Goal: Download file/media

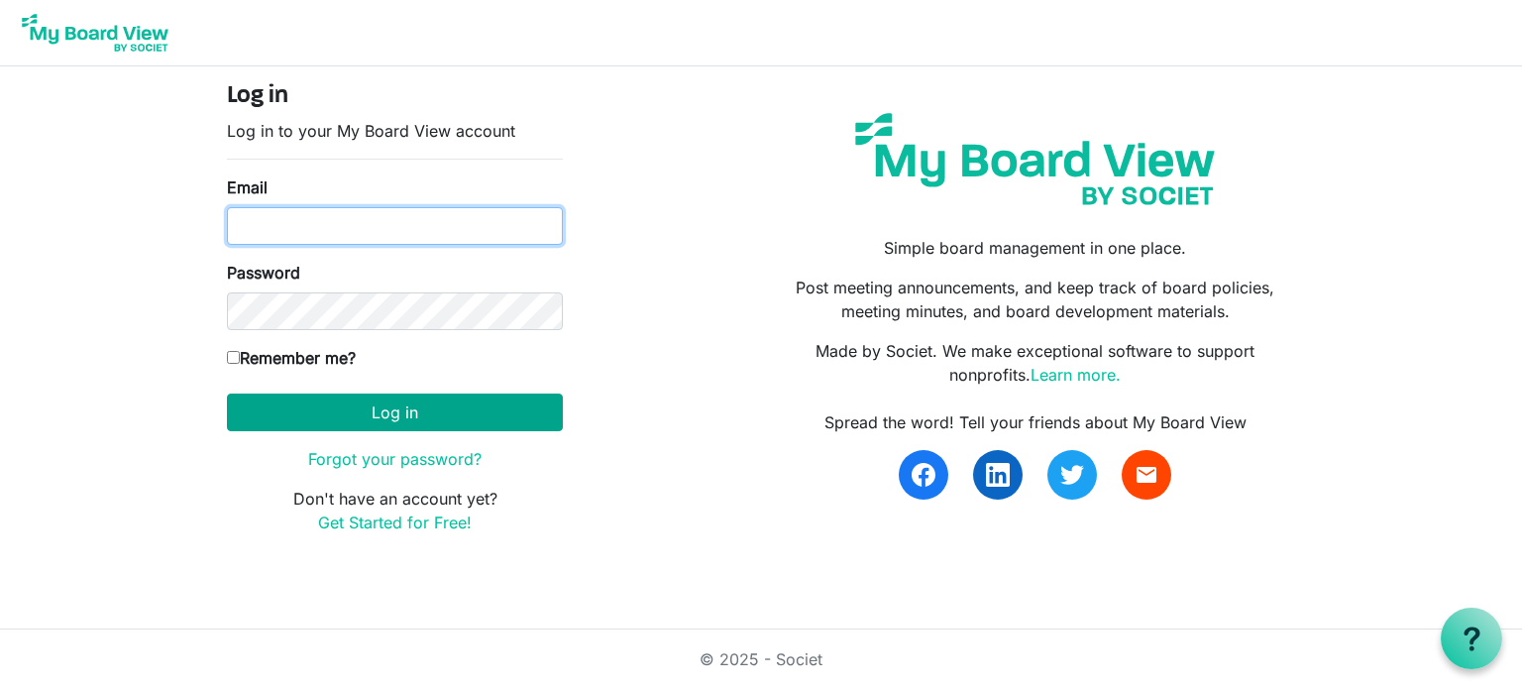
type input "karen@gths.ca"
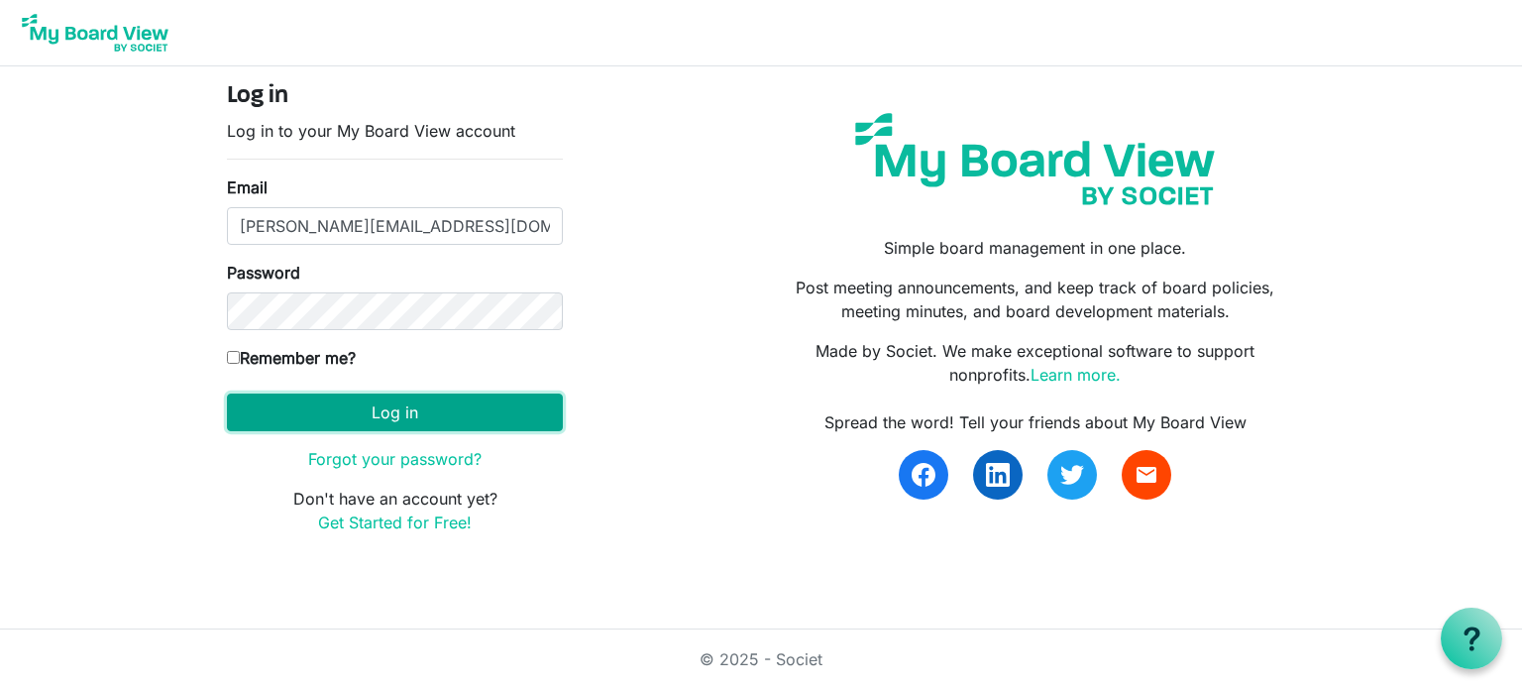
click at [399, 428] on button "Log in" at bounding box center [395, 413] width 336 height 38
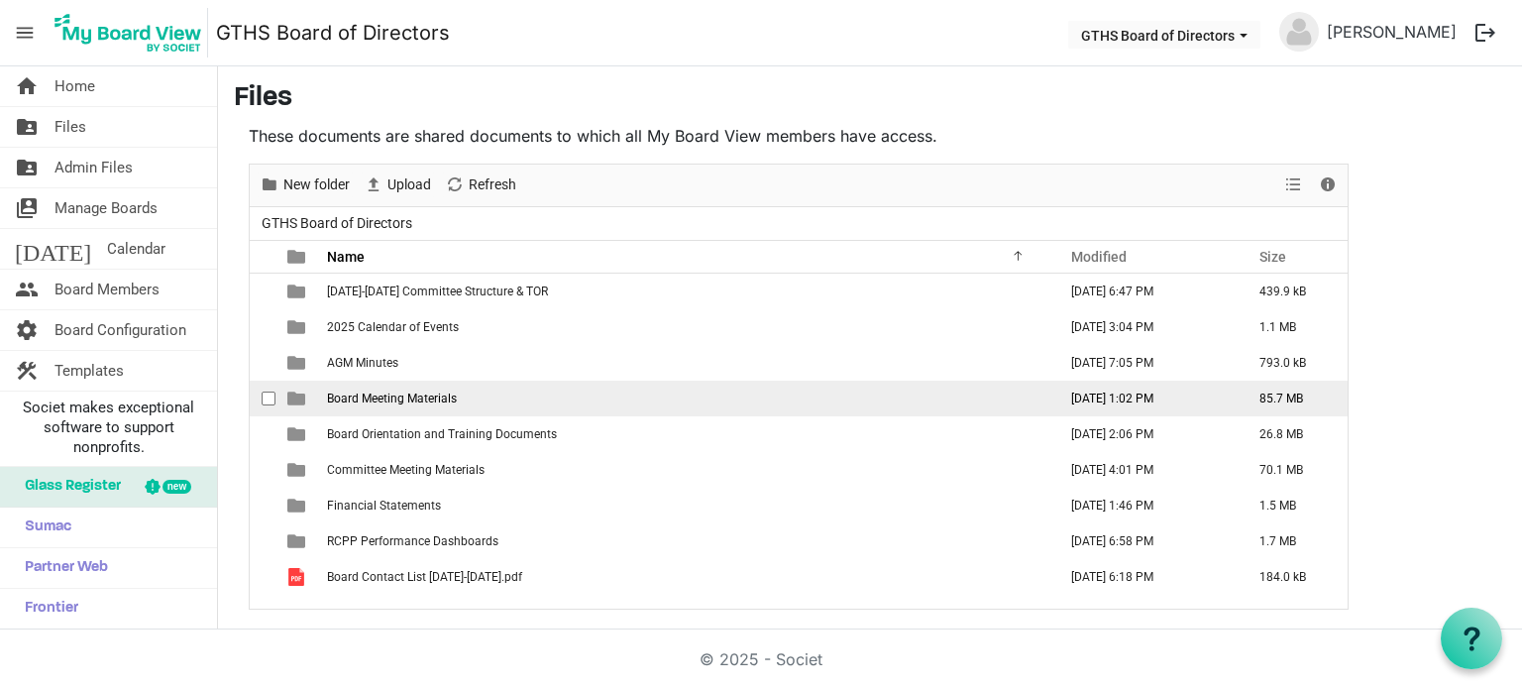
click at [364, 393] on span "Board Meeting Materials" at bounding box center [392, 399] width 130 height 14
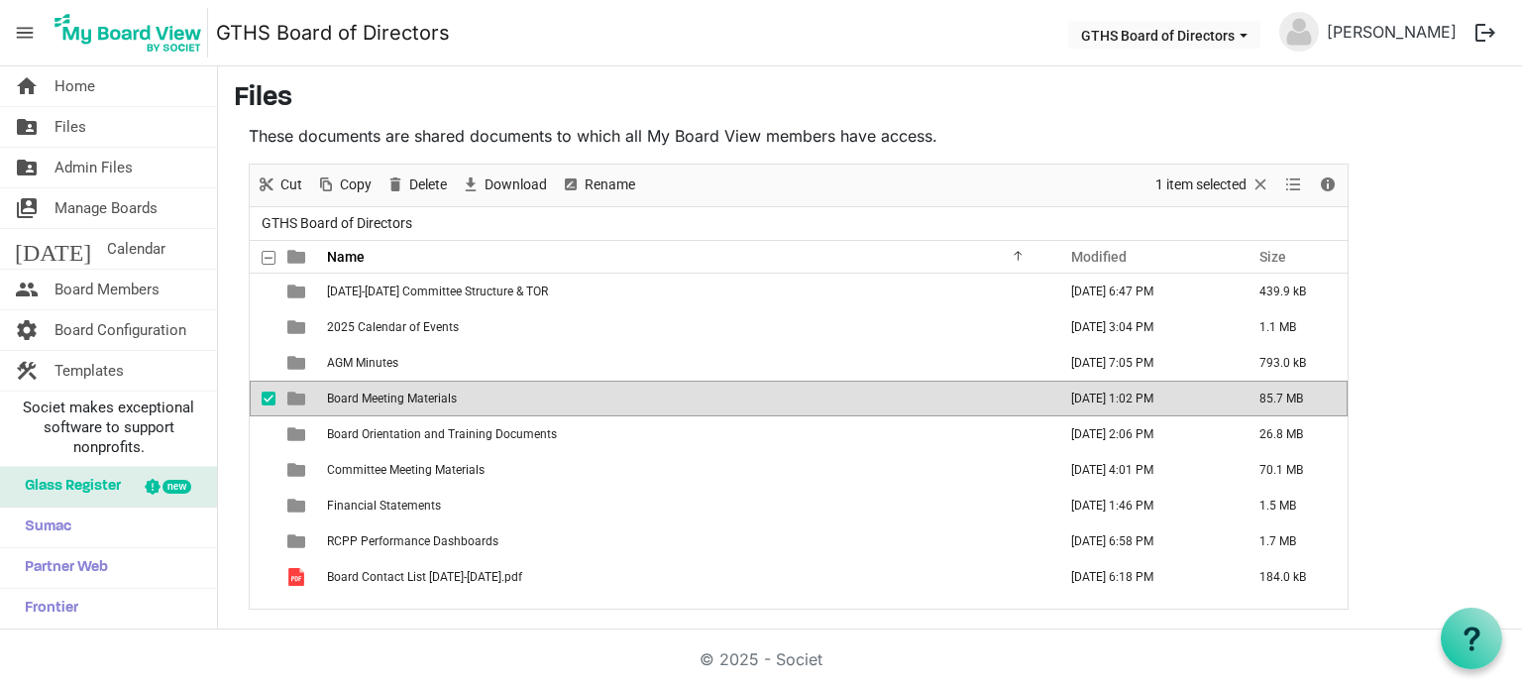
click at [364, 393] on span "Board Meeting Materials" at bounding box center [392, 399] width 130 height 14
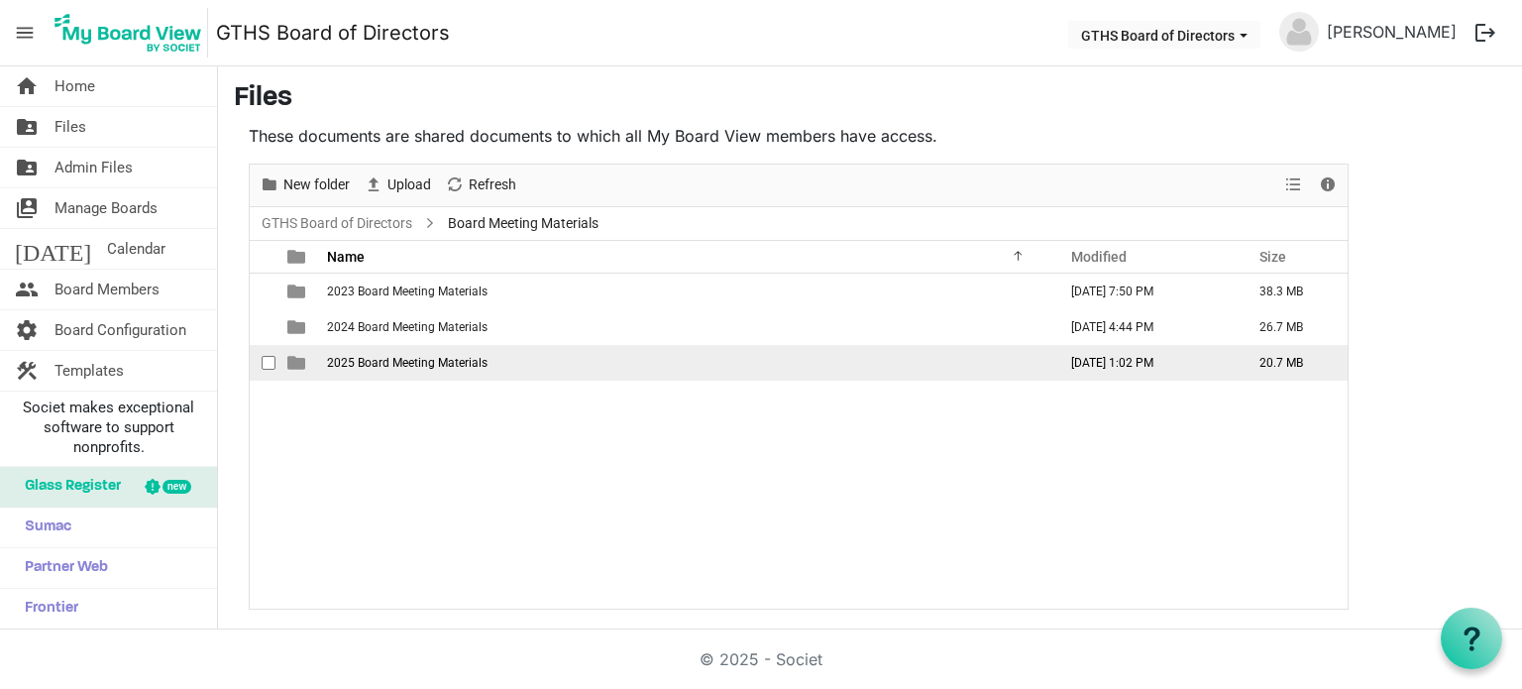
click at [377, 356] on span "2025 Board Meeting Materials" at bounding box center [407, 363] width 161 height 14
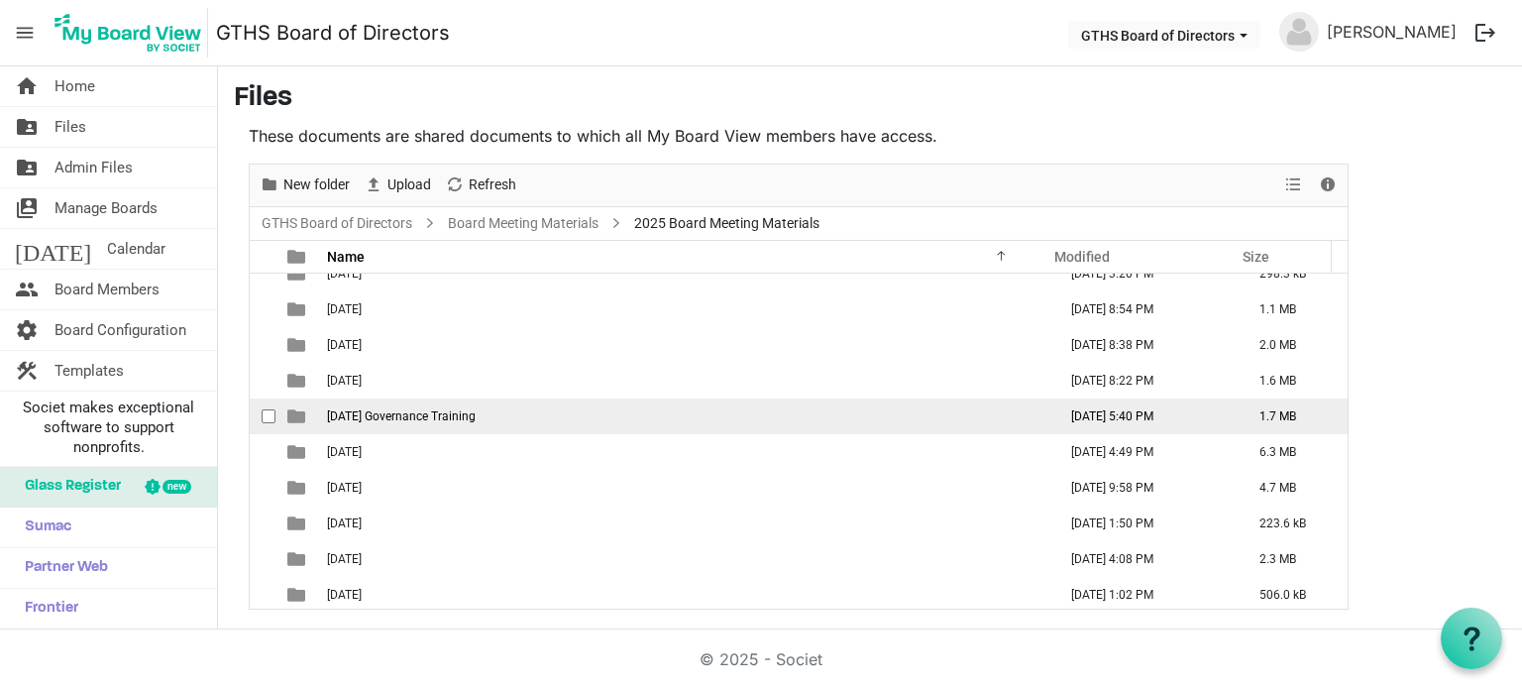
scroll to position [21, 0]
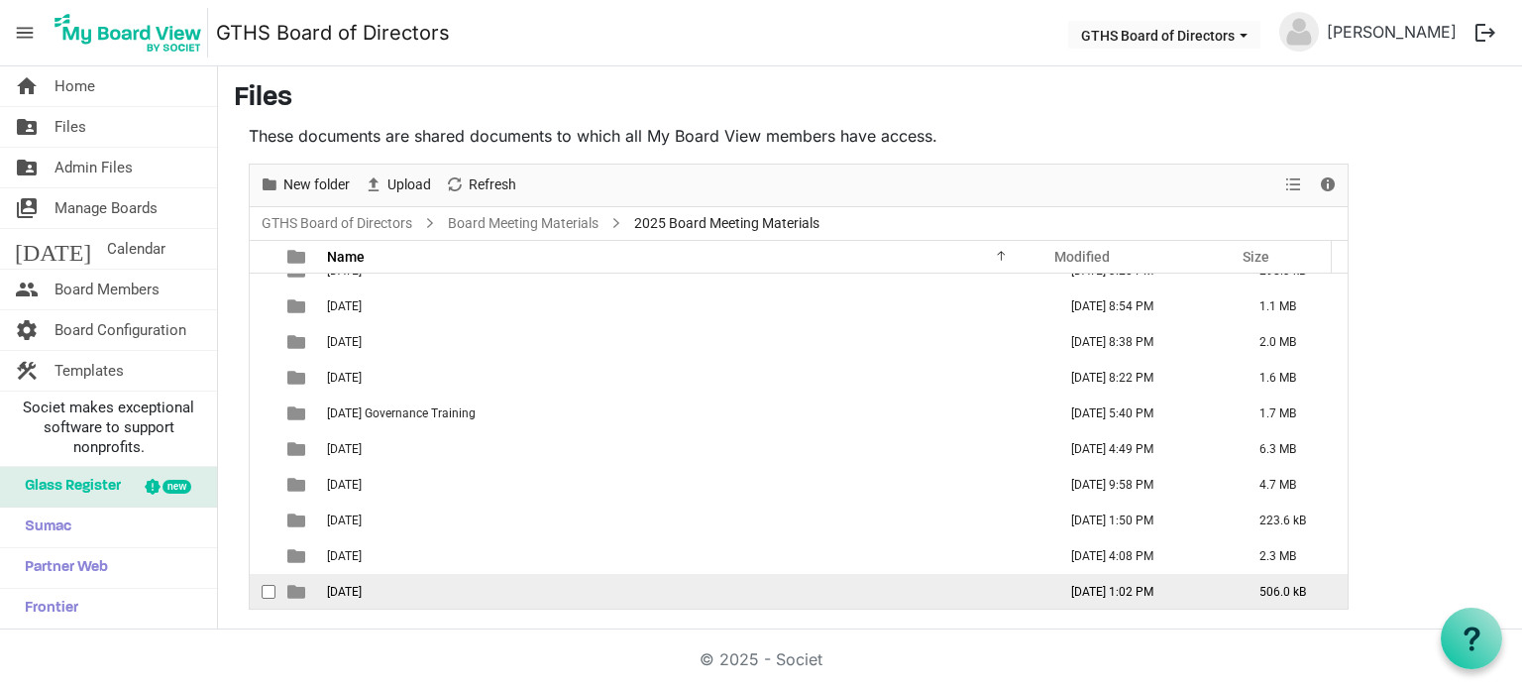
click at [362, 592] on span "[DATE]" at bounding box center [344, 592] width 35 height 14
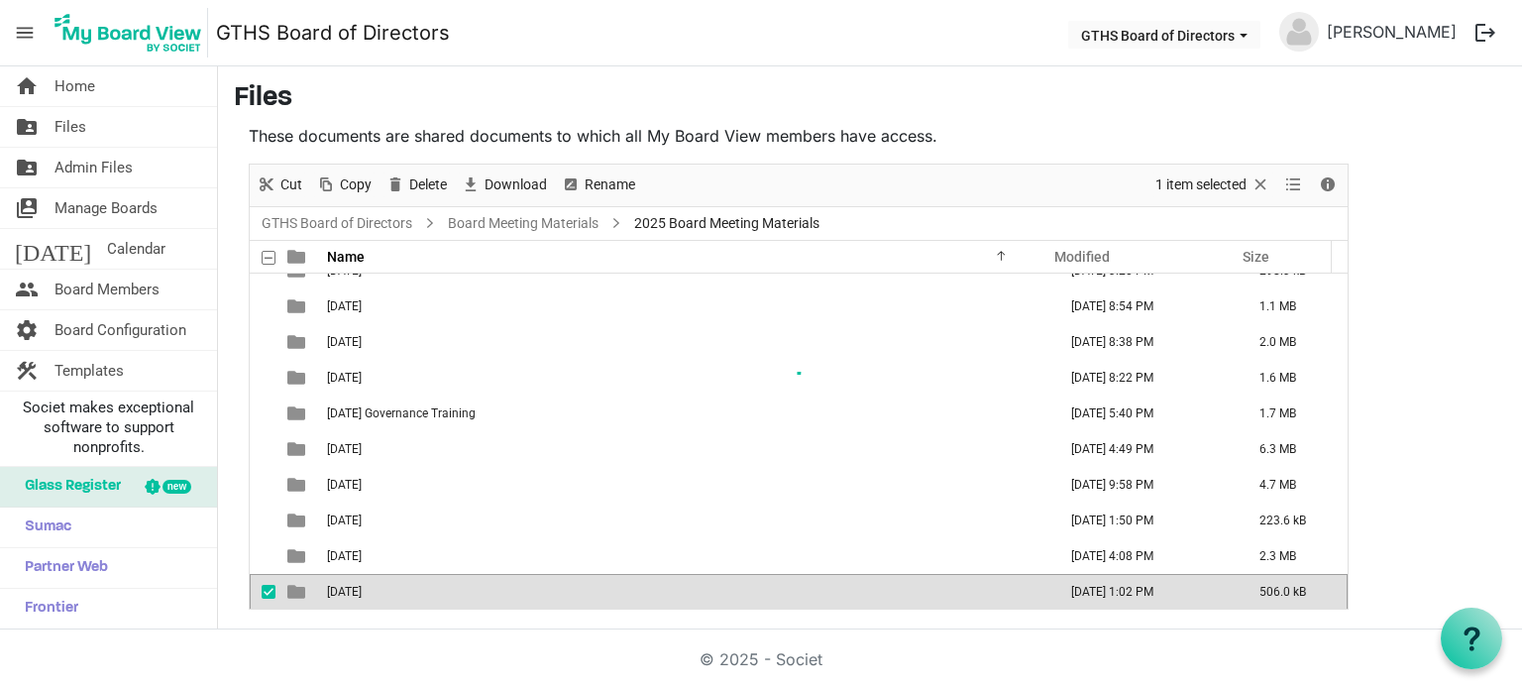
scroll to position [0, 0]
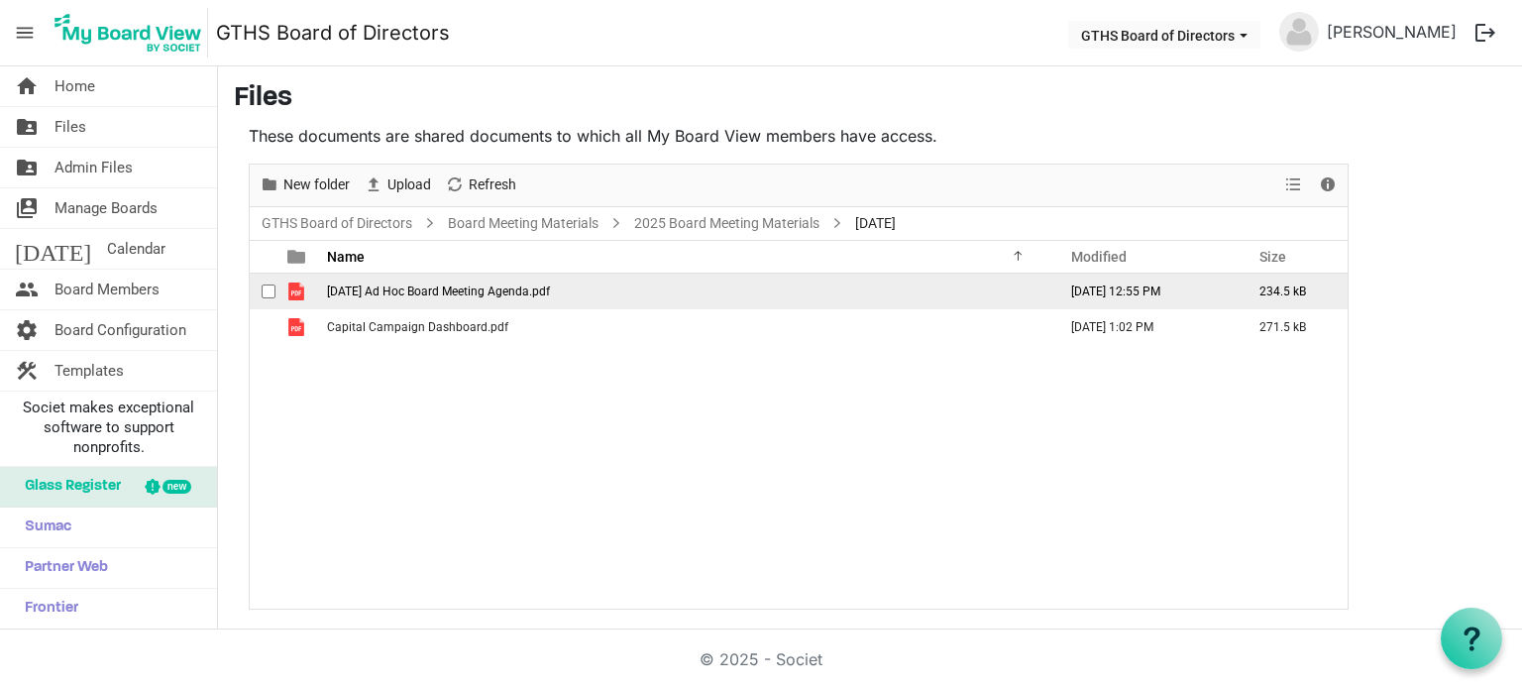
click at [440, 287] on span "[DATE] Ad Hoc Board Meeting Agenda.pdf" at bounding box center [438, 291] width 223 height 14
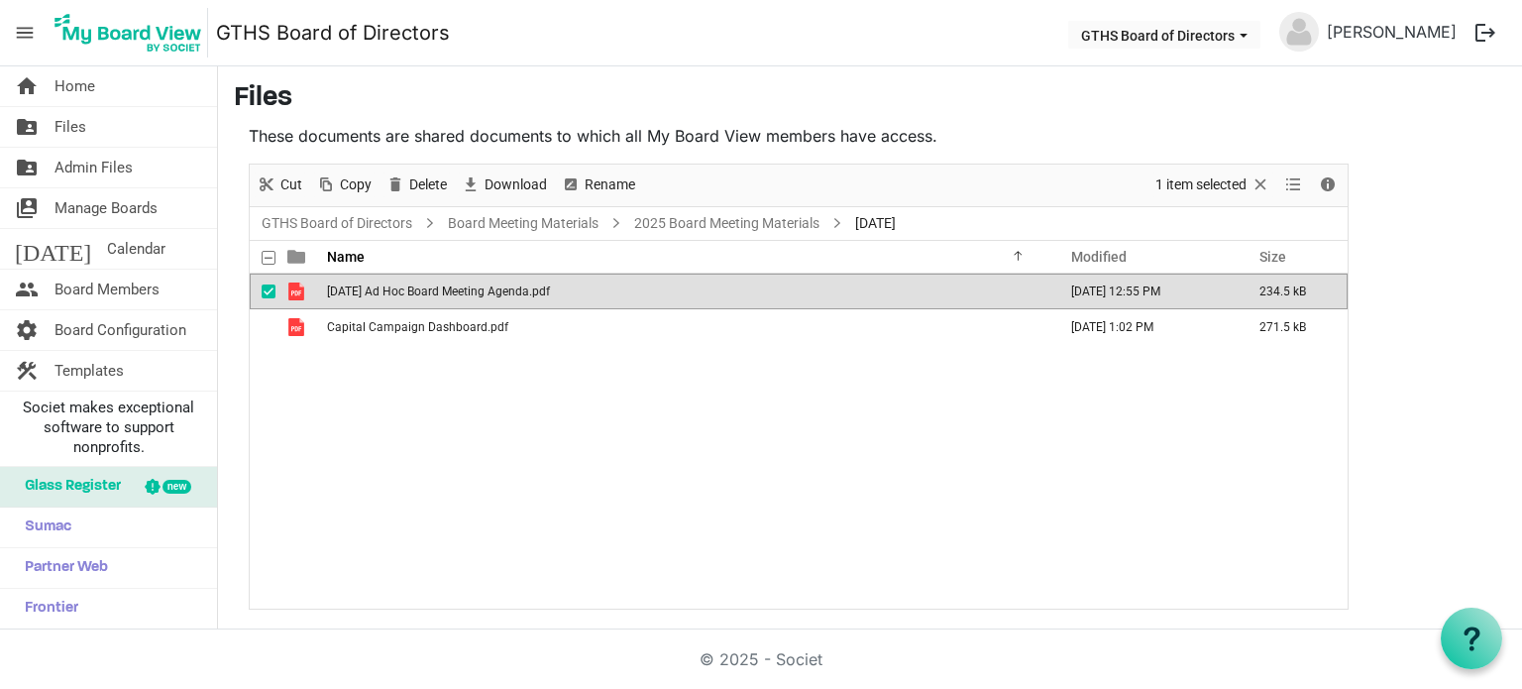
click at [440, 287] on span "[DATE] Ad Hoc Board Meeting Agenda.pdf" at bounding box center [438, 291] width 223 height 14
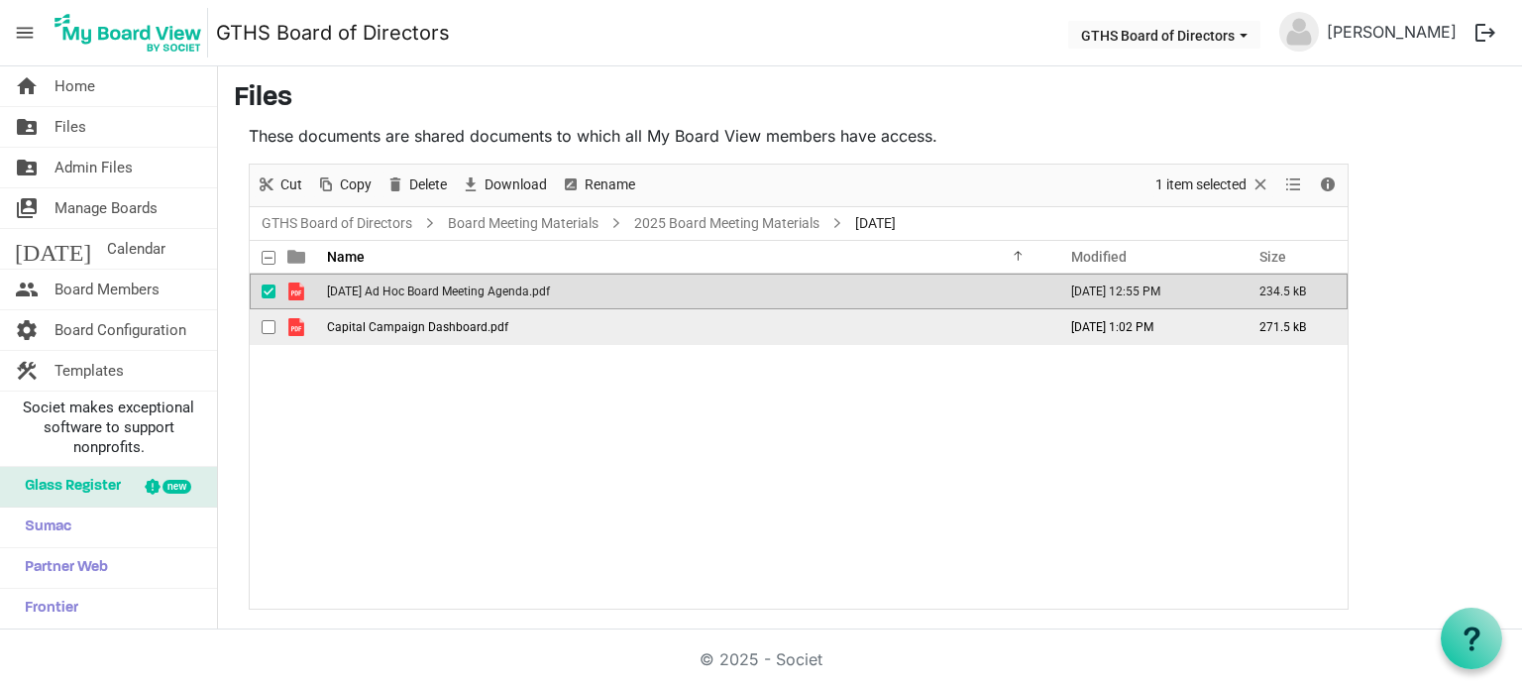
click at [369, 327] on span "Capital Campaign Dashboard.pdf" at bounding box center [417, 327] width 181 height 14
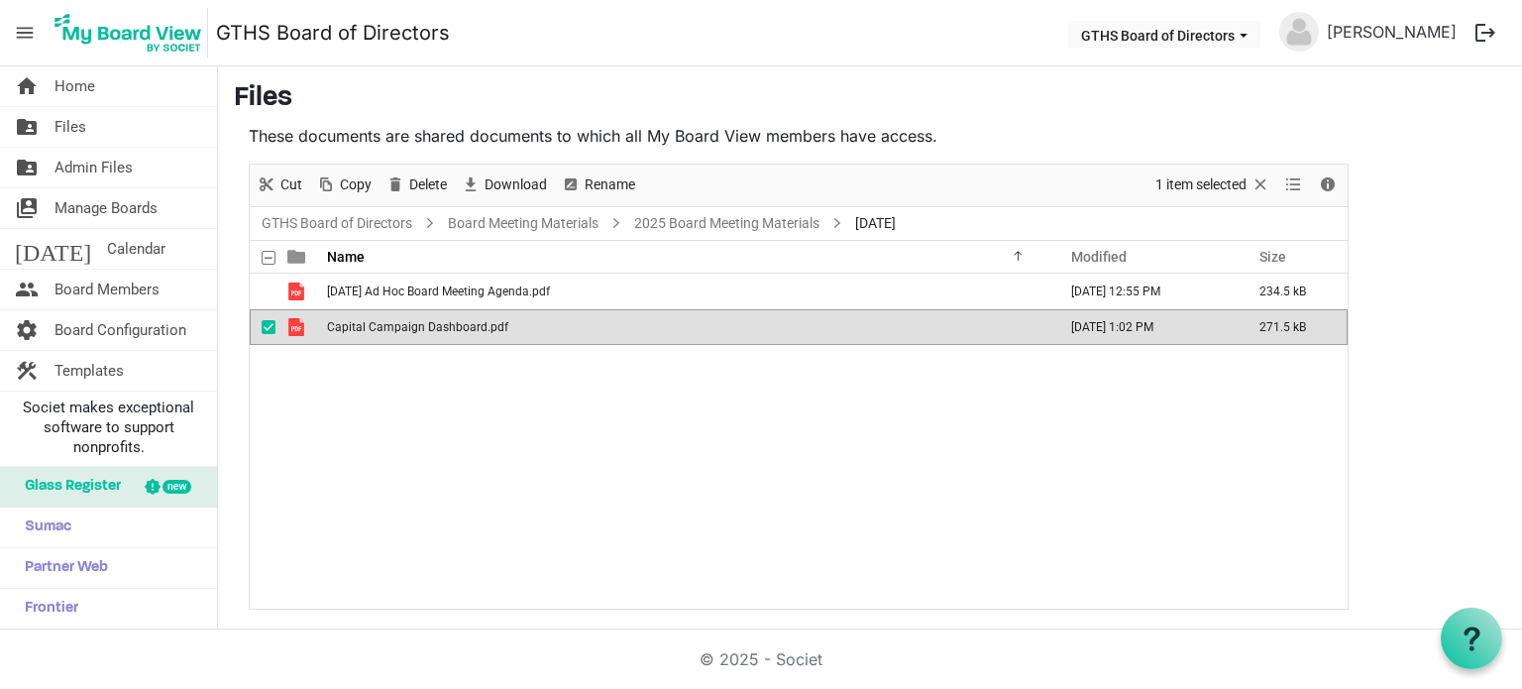
click at [369, 327] on span "Capital Campaign Dashboard.pdf" at bounding box center [417, 327] width 181 height 14
